Goal: Task Accomplishment & Management: Manage account settings

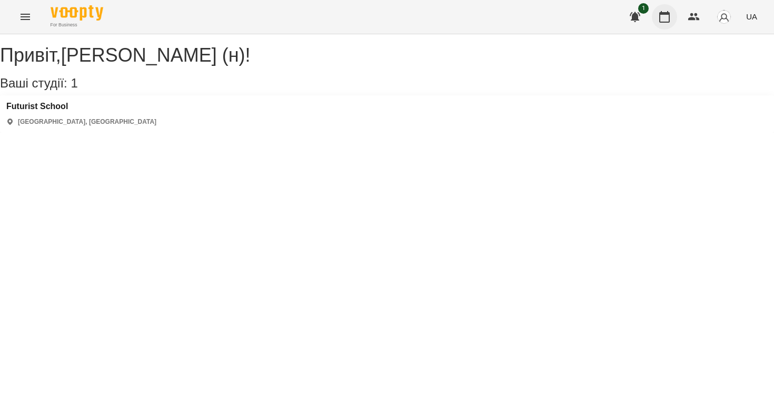
click at [665, 15] on icon "button" at bounding box center [665, 17] width 13 height 13
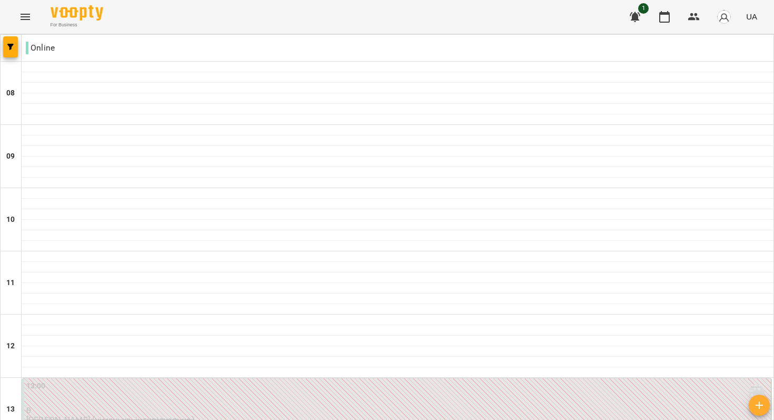
scroll to position [660, 0]
type input "**********"
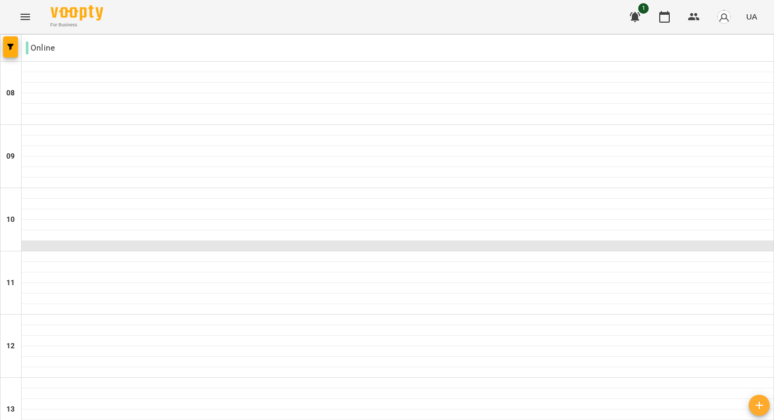
scroll to position [369, 0]
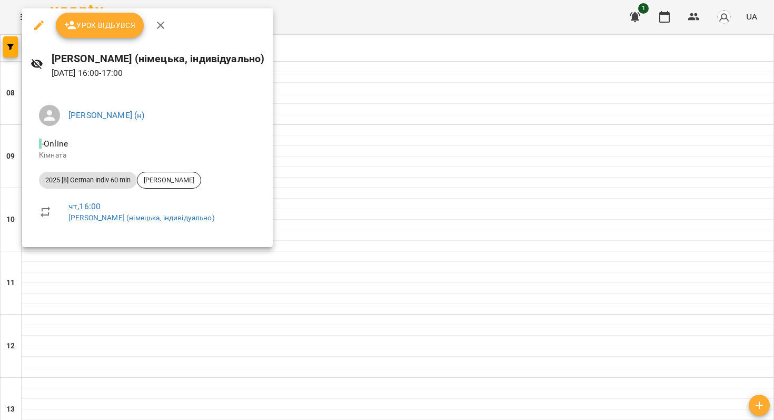
click at [332, 145] on div at bounding box center [387, 210] width 774 height 420
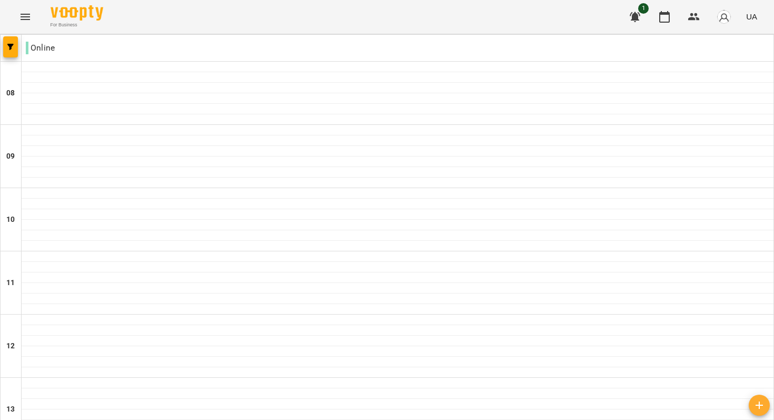
scroll to position [660, 0]
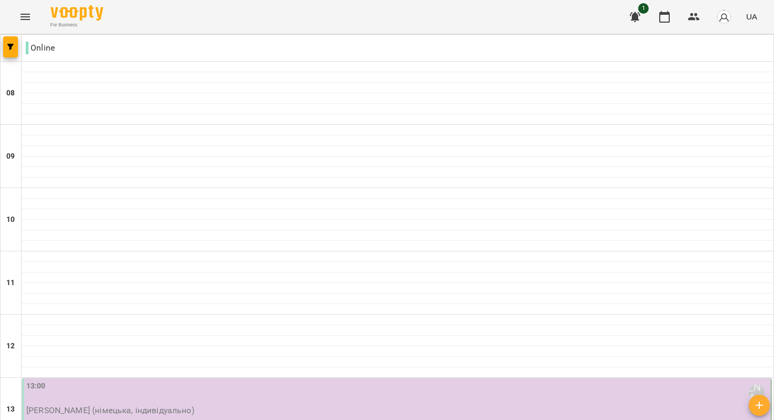
scroll to position [320, 0]
